Goal: Information Seeking & Learning: Learn about a topic

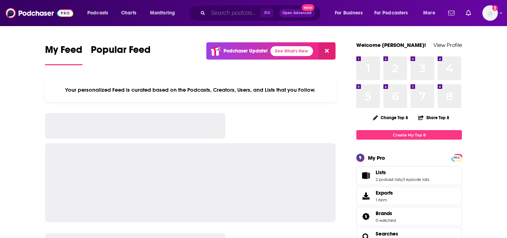
click at [229, 12] on input "Search podcasts, credits, & more..." at bounding box center [234, 12] width 52 height 11
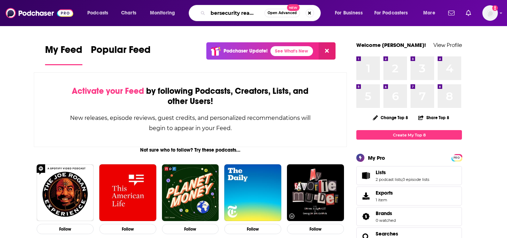
scroll to position [0, 9]
type input "cybersecurity readiness"
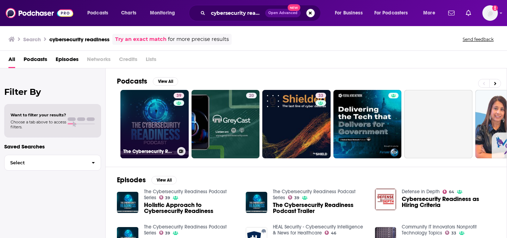
click at [154, 125] on link "39 The Cybersecurity Readiness Podcast Series" at bounding box center [154, 124] width 68 height 68
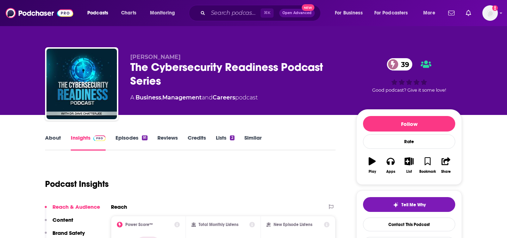
click at [131, 138] on link "Episodes 91" at bounding box center [132, 142] width 32 height 16
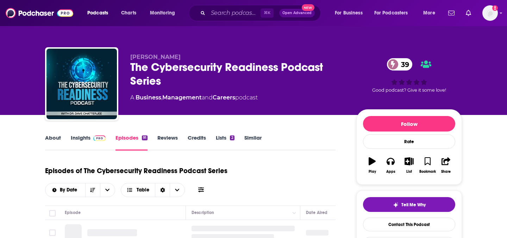
click at [94, 137] on img at bounding box center [99, 138] width 12 height 6
